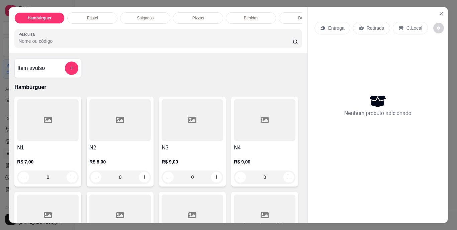
click at [252, 15] on p "Bebidas" at bounding box center [251, 17] width 14 height 5
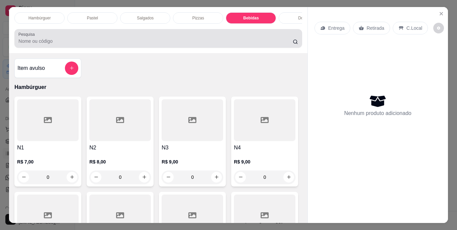
scroll to position [17, 0]
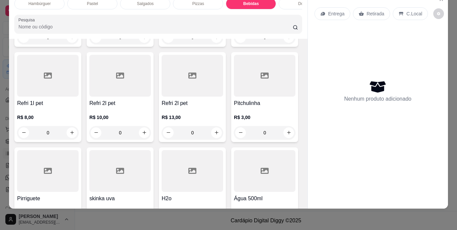
drag, startPoint x: 271, startPoint y: 38, endPoint x: 0, endPoint y: 1, distance: 273.5
click at [270, 38] on div "Hambúrguer Pastel Salgados Pizzas Bebidas Doces Suco Outros Açaí Cupuaçu Meio a…" at bounding box center [158, 16] width 298 height 46
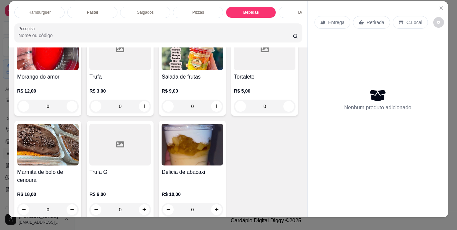
scroll to position [0, 0]
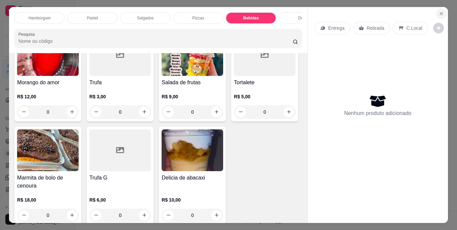
click at [441, 11] on icon "Close" at bounding box center [441, 13] width 5 height 5
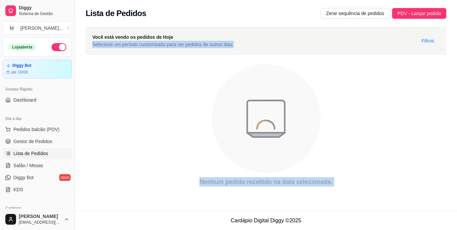
drag, startPoint x: 241, startPoint y: 170, endPoint x: 191, endPoint y: 246, distance: 90.9
click at [191, 230] on html "Diggy Sistema de Gestão M Miranda lanch ... Loja aberta Diggy Bot até 18/08 Ace…" at bounding box center [228, 115] width 457 height 230
click at [262, 110] on icon "animation" at bounding box center [266, 116] width 38 height 32
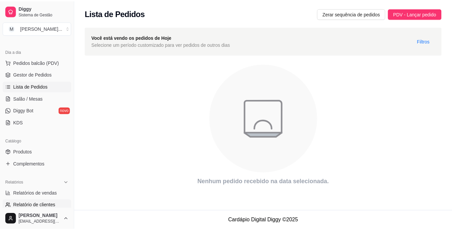
scroll to position [100, 0]
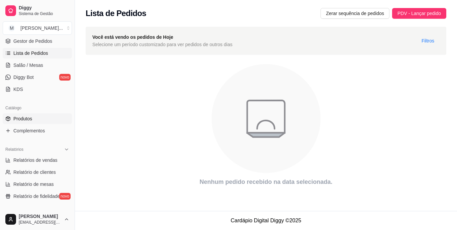
click at [57, 120] on link "Produtos" at bounding box center [37, 119] width 69 height 11
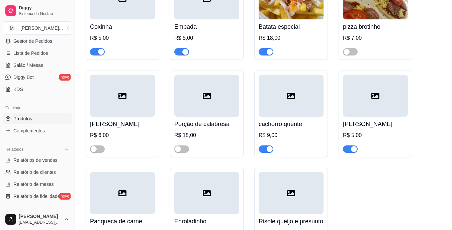
scroll to position [804, 0]
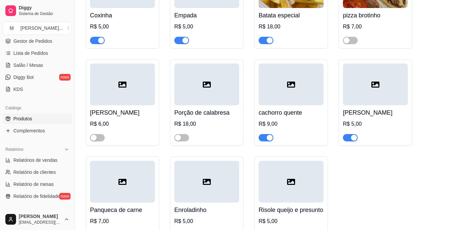
click at [260, 138] on span "button" at bounding box center [266, 137] width 15 height 7
click at [347, 140] on span "button" at bounding box center [350, 137] width 15 height 7
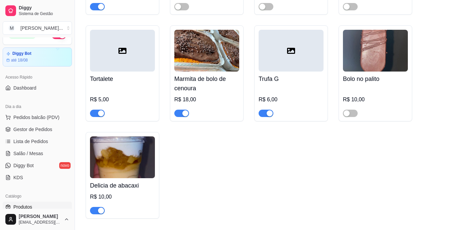
scroll to position [0, 0]
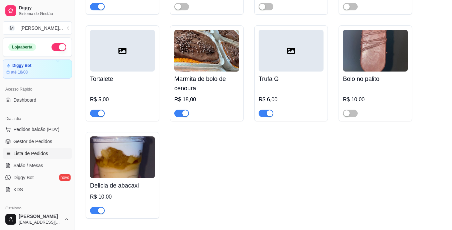
click at [38, 154] on span "Lista de Pedidos" at bounding box center [30, 153] width 35 height 7
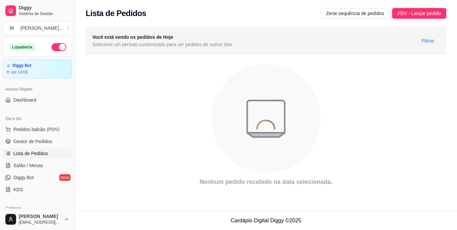
click at [54, 120] on div "Dia a dia" at bounding box center [37, 119] width 69 height 11
click at [58, 128] on button "Pedidos balcão (PDV)" at bounding box center [37, 129] width 69 height 11
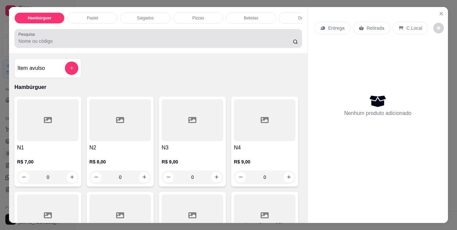
click at [117, 43] on input "Pesquisa" at bounding box center [155, 41] width 275 height 7
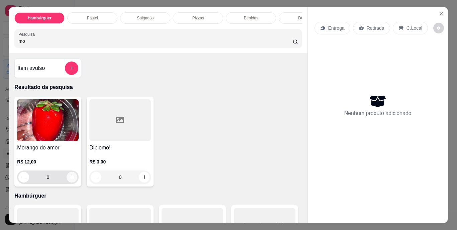
type input "mo"
click at [74, 182] on button "increase-product-quantity" at bounding box center [72, 177] width 10 height 10
type input "1"
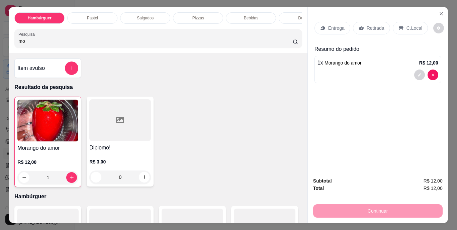
click at [402, 23] on div "C.Local" at bounding box center [410, 28] width 35 height 13
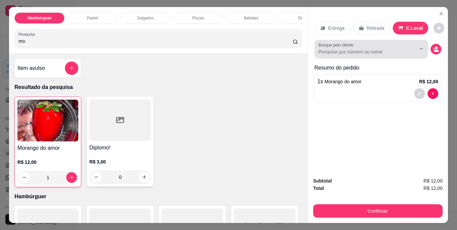
click at [367, 47] on div at bounding box center [371, 49] width 105 height 13
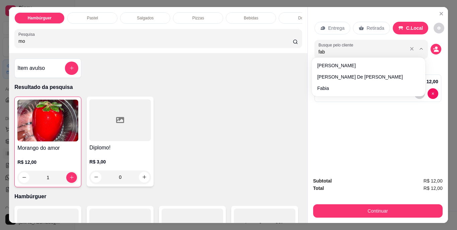
type input "fabi"
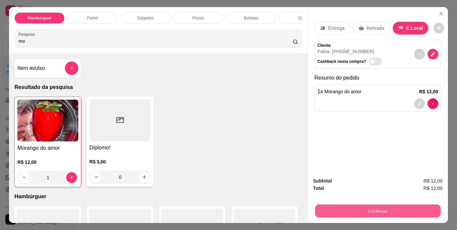
click at [378, 205] on button "Continuar" at bounding box center [378, 211] width 126 height 13
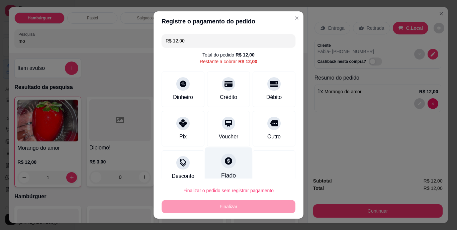
click at [222, 168] on div at bounding box center [228, 161] width 15 height 15
type input "R$ 0,00"
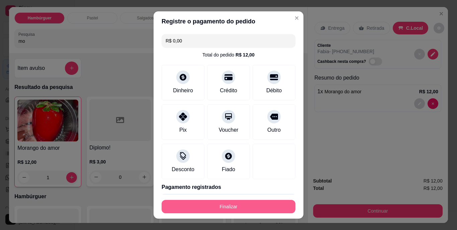
click at [231, 205] on button "Finalizar" at bounding box center [229, 206] width 134 height 13
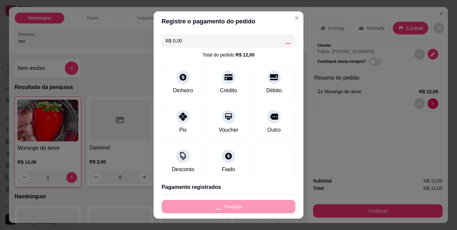
type input "0"
type input "-R$ 12,00"
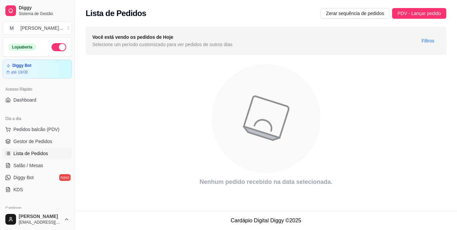
click at [78, 207] on div "Diggy Sistema de Gestão M Miranda lanch ... Loja aberta Diggy Bot até 18/08 Ace…" at bounding box center [228, 115] width 457 height 230
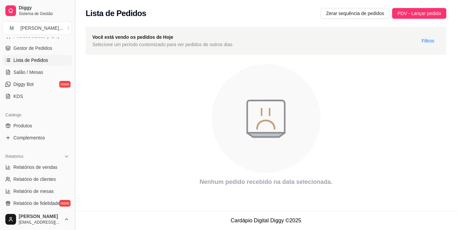
click at [72, 203] on button "Toggle Sidebar" at bounding box center [74, 115] width 5 height 230
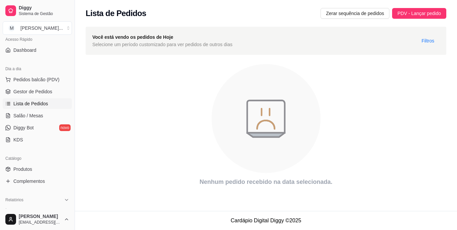
click at [75, 202] on div "Lista de Pedidos Zerar sequência de pedidos PDV - Lançar pedido Você está vendo…" at bounding box center [266, 105] width 382 height 211
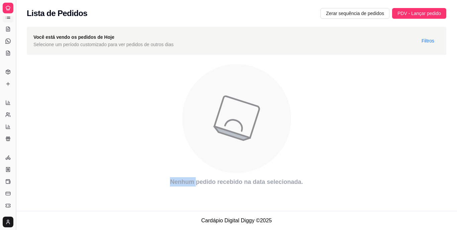
click at [13, 208] on div "Diggy Sistema de Gestão M Miranda lanch ... Loja aberta Diggy Bot até 18/08 Ace…" at bounding box center [8, 115] width 16 height 230
click at [15, 209] on button "Toggle Sidebar" at bounding box center [15, 115] width 5 height 230
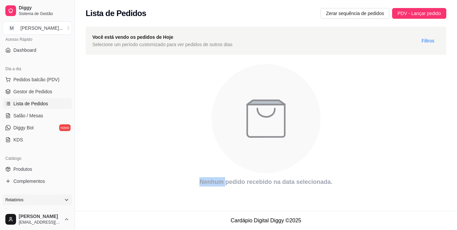
scroll to position [45, 0]
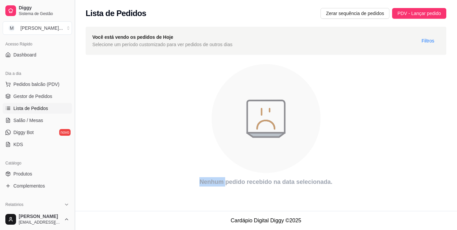
click at [73, 205] on button "Toggle Sidebar" at bounding box center [74, 115] width 5 height 230
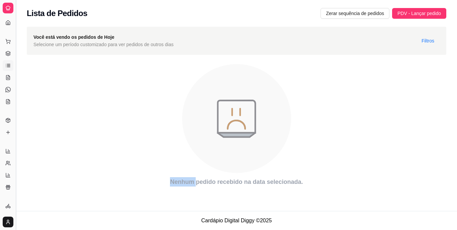
click at [73, 205] on div "Lista de Pedidos Zerar sequência de pedidos PDV - Lançar pedido Você está vendo…" at bounding box center [236, 105] width 441 height 211
click at [15, 196] on button "Toggle Sidebar" at bounding box center [15, 115] width 5 height 230
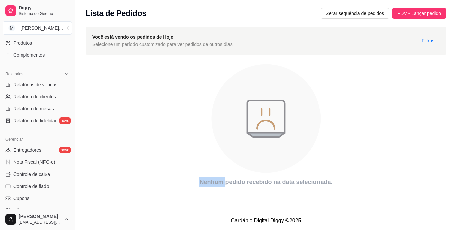
scroll to position [182, 0]
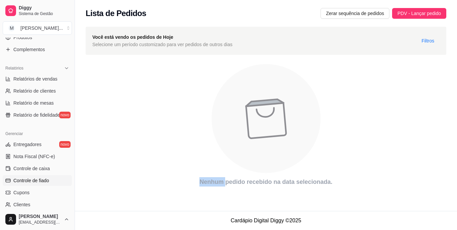
click at [56, 180] on link "Controle de fiado" at bounding box center [37, 180] width 69 height 11
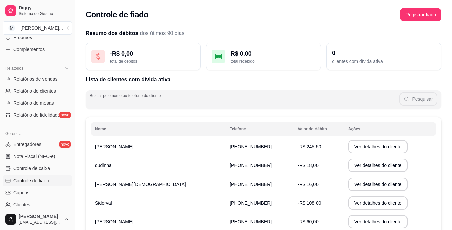
click at [190, 103] on input "Buscar pelo nome ou telefone do cliente" at bounding box center [245, 102] width 310 height 7
type input "fabi"
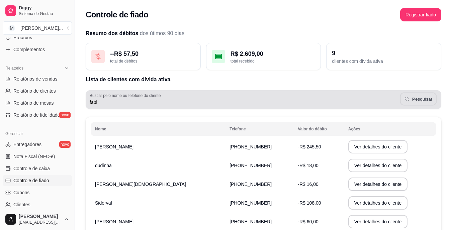
click at [420, 94] on button "Pesquisar" at bounding box center [418, 99] width 36 height 13
click at [425, 100] on button "Pesquisar" at bounding box center [418, 99] width 36 height 13
click at [425, 100] on button "Pesquisar" at bounding box center [419, 98] width 38 height 13
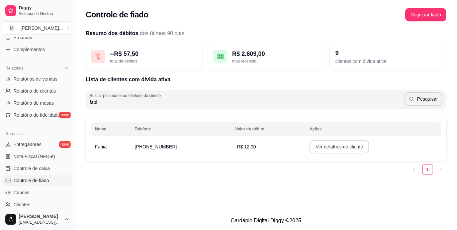
click at [353, 146] on button "Ver detalhes do cliente" at bounding box center [340, 146] width 60 height 13
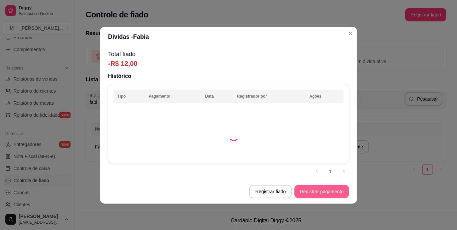
click at [331, 192] on button "Registrar pagamento" at bounding box center [322, 191] width 55 height 13
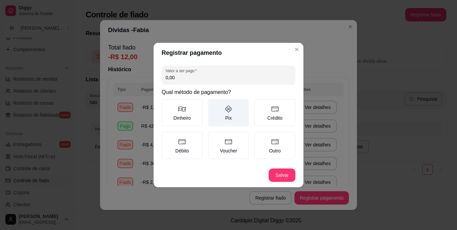
click at [222, 115] on label "Pix" at bounding box center [228, 112] width 41 height 27
click at [213, 104] on button "Pix" at bounding box center [210, 101] width 5 height 5
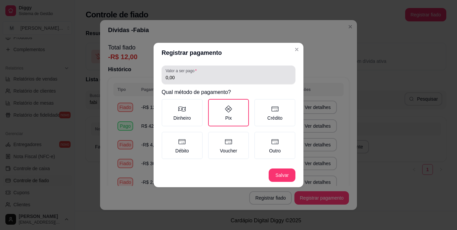
click at [206, 72] on div "0,00" at bounding box center [229, 74] width 126 height 13
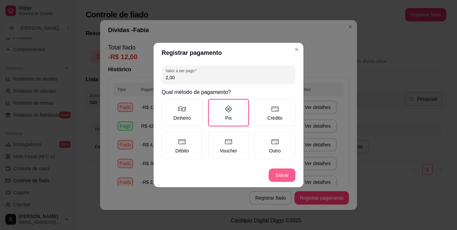
type input "2,00"
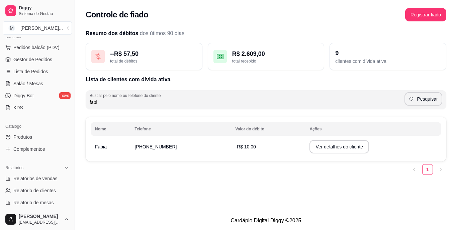
scroll to position [81, 0]
click at [50, 46] on span "Pedidos balcão (PDV)" at bounding box center [36, 48] width 46 height 7
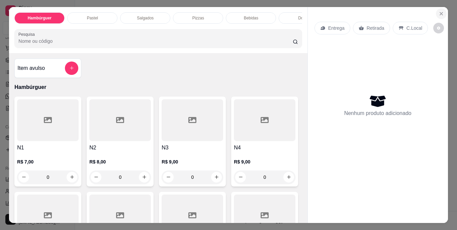
click at [437, 14] on button "Close" at bounding box center [441, 13] width 11 height 11
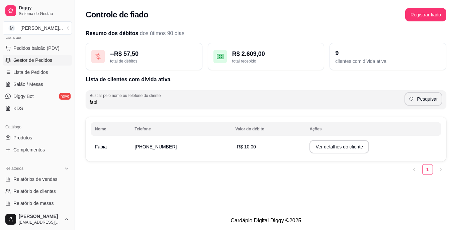
click at [43, 63] on span "Gestor de Pedidos" at bounding box center [32, 60] width 39 height 7
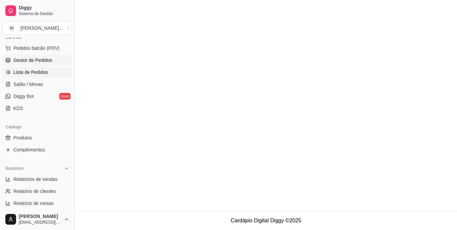
click at [52, 71] on link "Lista de Pedidos" at bounding box center [37, 72] width 69 height 11
